Goal: Complete application form: Complete application form

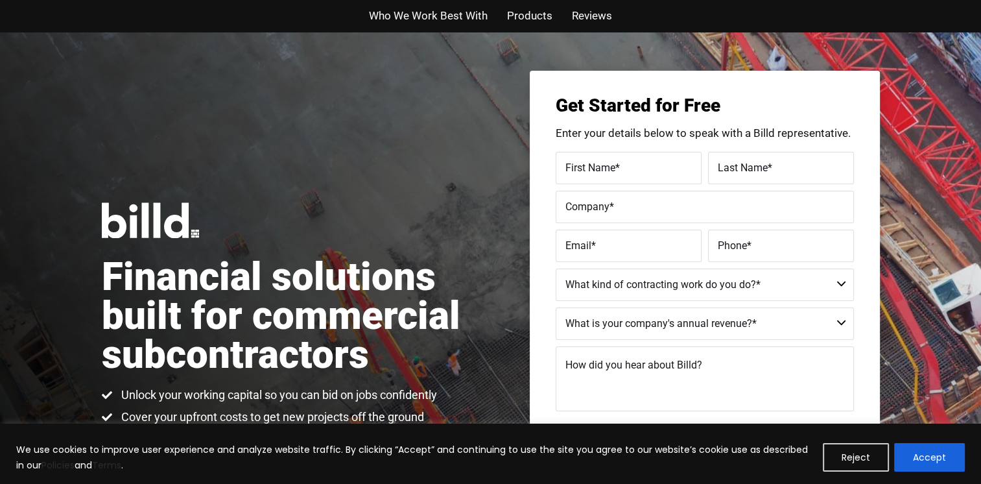
click at [567, 165] on span "First Name" at bounding box center [591, 167] width 50 height 12
click at [567, 165] on input "First Name *" at bounding box center [629, 168] width 146 height 32
click at [586, 168] on input "First Name *" at bounding box center [629, 168] width 146 height 32
type input "[PERSON_NAME]"
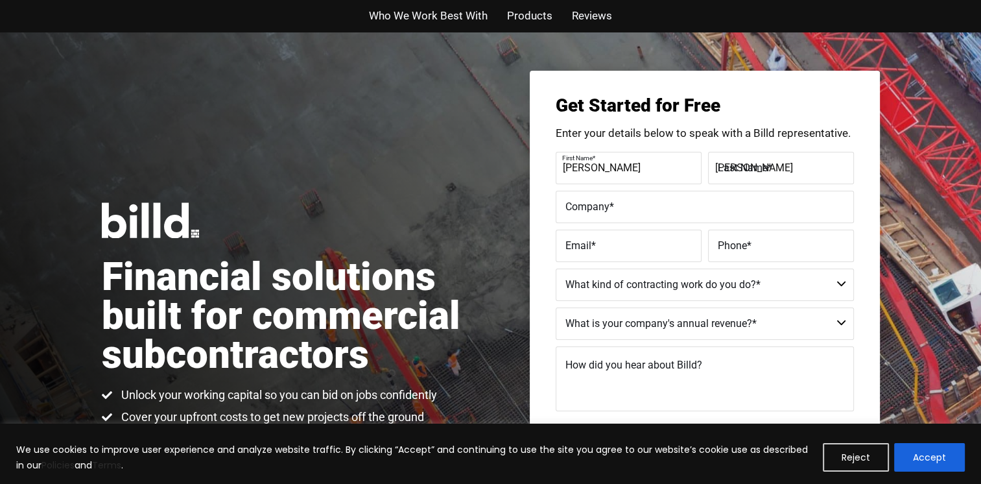
type input "[EMAIL_ADDRESS][DOMAIN_NAME]"
type input "[PHONE_NUMBER]"
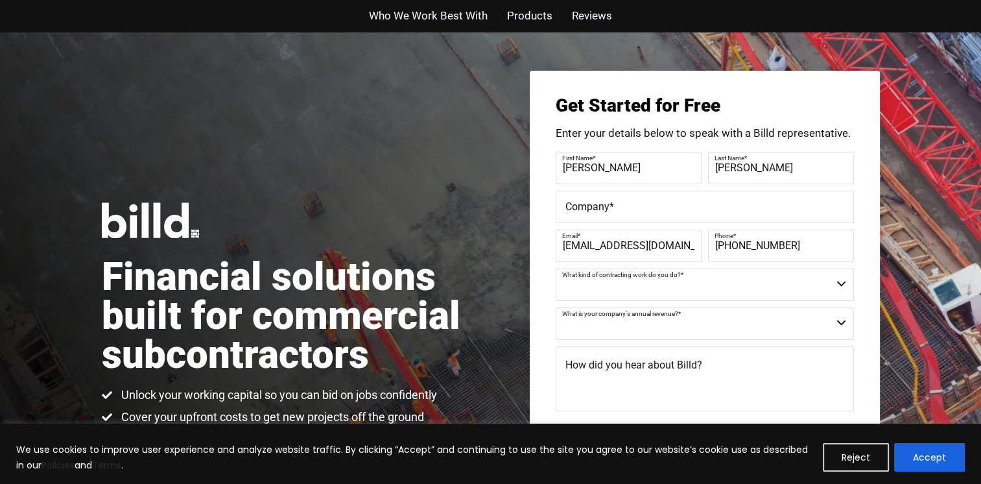
click at [841, 285] on select "Commercial Commercial and Residential Residential Not a Contractor" at bounding box center [705, 285] width 298 height 32
select select "Commercial"
click at [556, 269] on select "Commercial Commercial and Residential Residential Not a Contractor" at bounding box center [705, 285] width 298 height 32
click at [629, 337] on select "$40M + $25M - $40M $8M - $25M $4M - $8M $2M - $4M $1M - $2M Less than $1M" at bounding box center [705, 323] width 298 height 32
click at [846, 324] on select "$40M + $25M - $40M $8M - $25M $4M - $8M $2M - $4M $1M - $2M Less than $1M" at bounding box center [705, 323] width 298 height 32
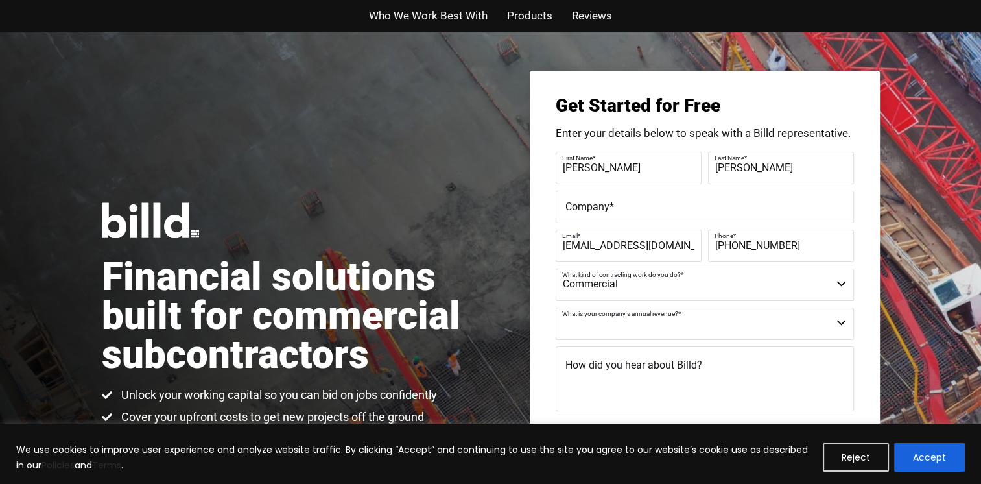
select select "Less than $1M"
click at [556, 307] on select "$40M + $25M - $40M $8M - $25M $4M - $8M $2M - $4M $1M - $2M Less than $1M" at bounding box center [705, 323] width 298 height 32
click at [748, 359] on textarea "How did you hear about Billd?" at bounding box center [705, 378] width 298 height 65
click at [595, 384] on textarea "How did you hear about Billd?" at bounding box center [705, 378] width 298 height 65
click at [596, 379] on textarea "How did you hear about Billd?" at bounding box center [705, 378] width 298 height 65
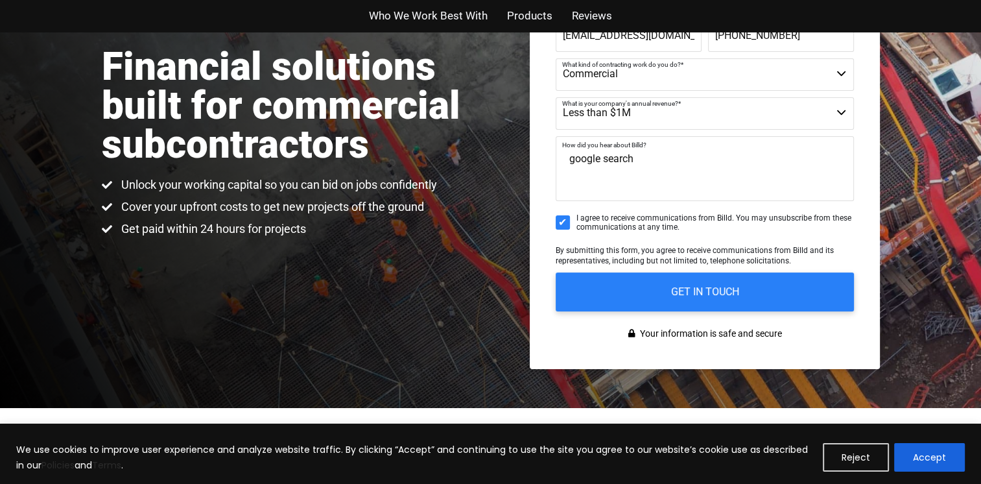
scroll to position [216, 0]
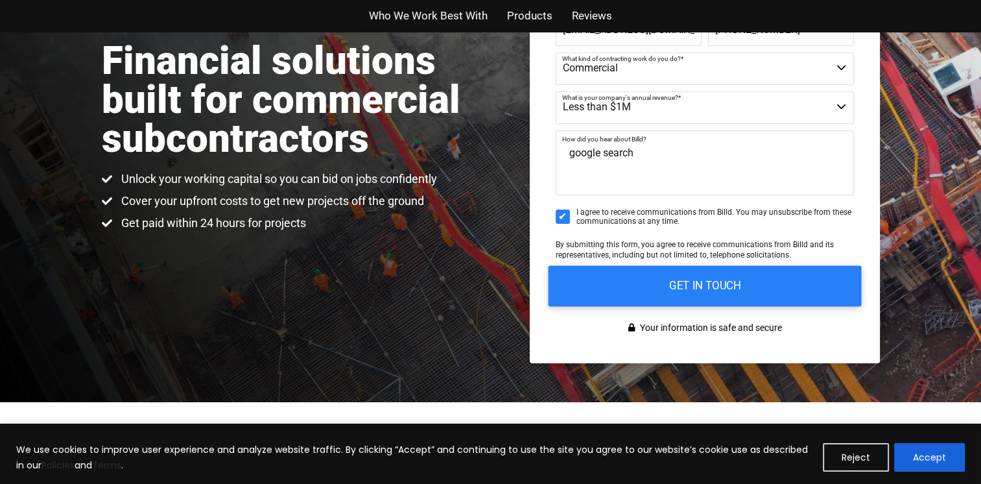
type textarea "google search"
click at [682, 287] on input "GET IN TOUCH" at bounding box center [704, 285] width 313 height 41
drag, startPoint x: 682, startPoint y: 287, endPoint x: 573, endPoint y: 334, distance: 118.6
click at [573, 334] on div "Get Started for Free Enter your details below to speak with a Billd representat…" at bounding box center [705, 109] width 350 height 509
click at [693, 281] on input "GET IN TOUCH" at bounding box center [704, 285] width 313 height 41
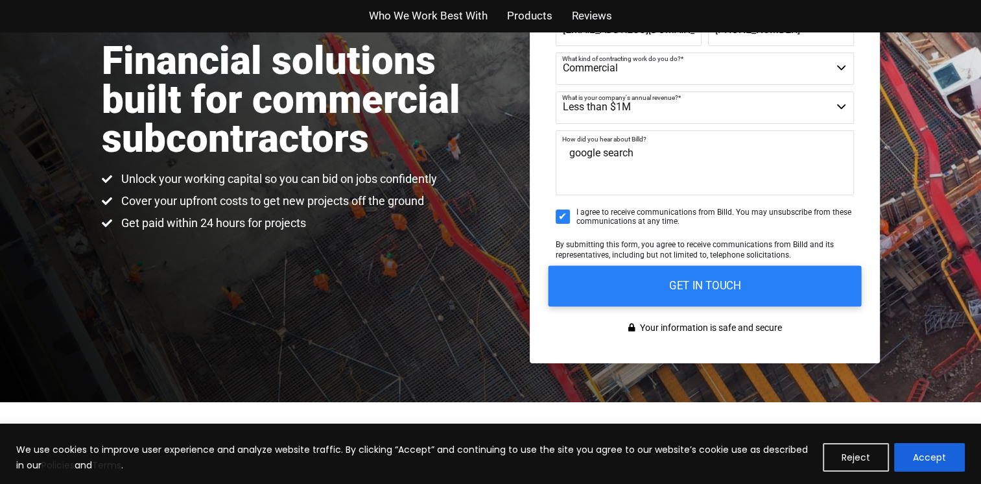
click at [693, 281] on input "GET IN TOUCH" at bounding box center [704, 285] width 313 height 41
click at [688, 285] on input "GET IN TOUCH" at bounding box center [704, 285] width 313 height 41
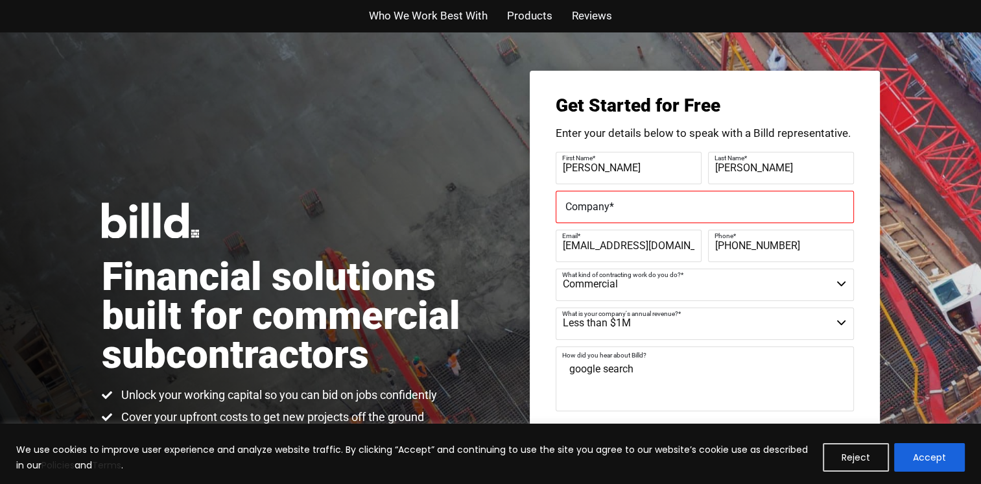
click at [841, 284] on select "Commercial Commercial and Residential Residential Not a Contractor" at bounding box center [705, 285] width 298 height 32
select select "Commercial and Residential"
click at [556, 269] on select "Commercial Commercial and Residential Residential Not a Contractor" at bounding box center [705, 285] width 298 height 32
click at [638, 209] on label "Company *" at bounding box center [705, 206] width 279 height 19
click at [638, 209] on input "Company *" at bounding box center [705, 207] width 298 height 32
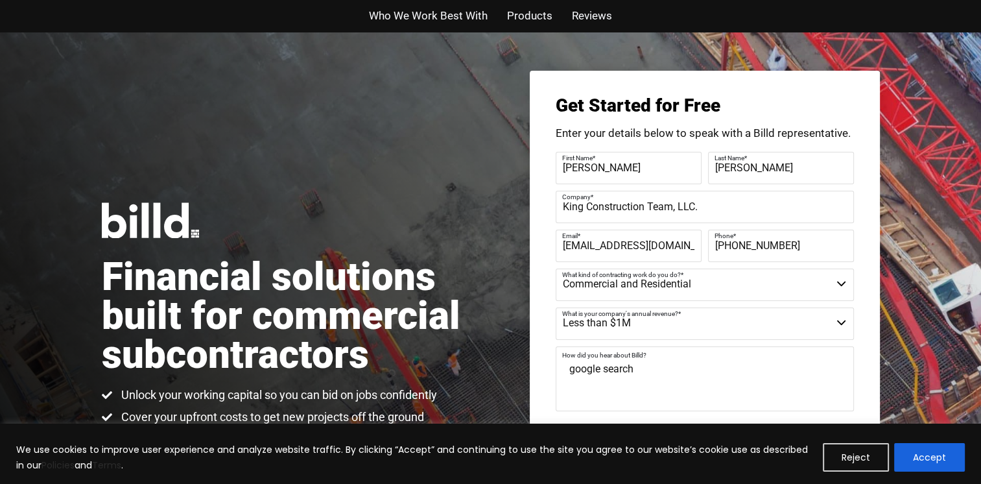
scroll to position [216, 0]
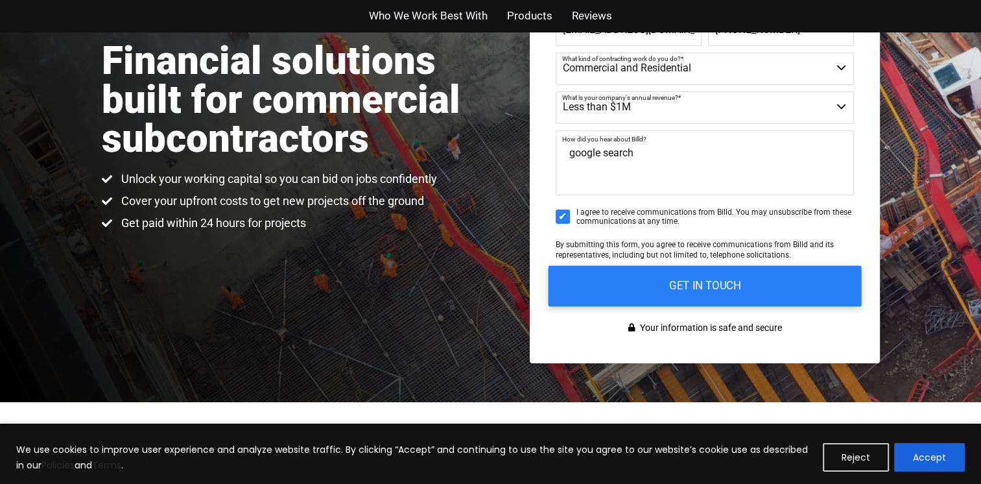
type input "King Construction Team, LLC."
click at [689, 287] on input "GET IN TOUCH" at bounding box center [704, 285] width 313 height 41
